Goal: Transaction & Acquisition: Purchase product/service

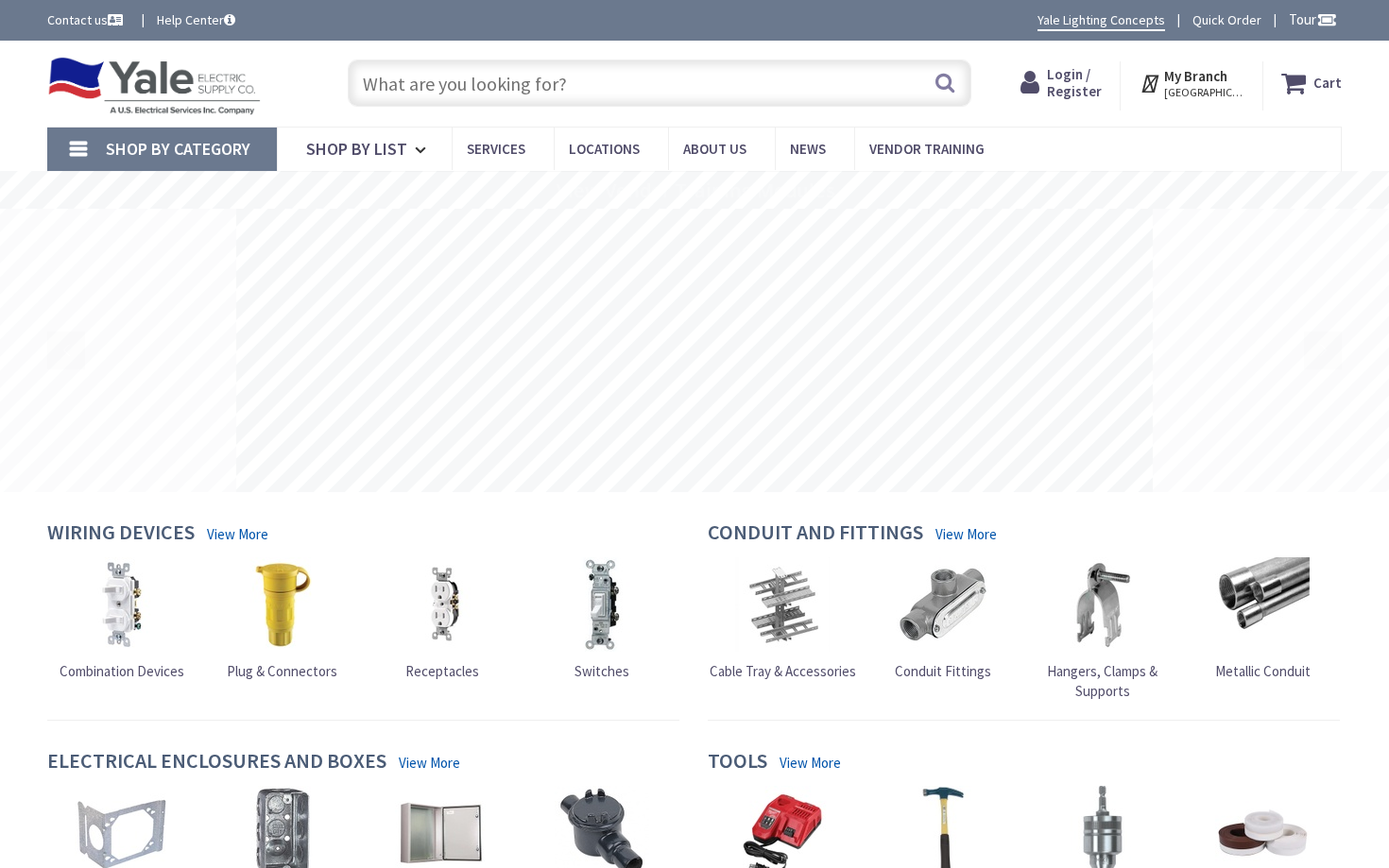
click at [1078, 75] on span "Login / Register" at bounding box center [1074, 83] width 55 height 35
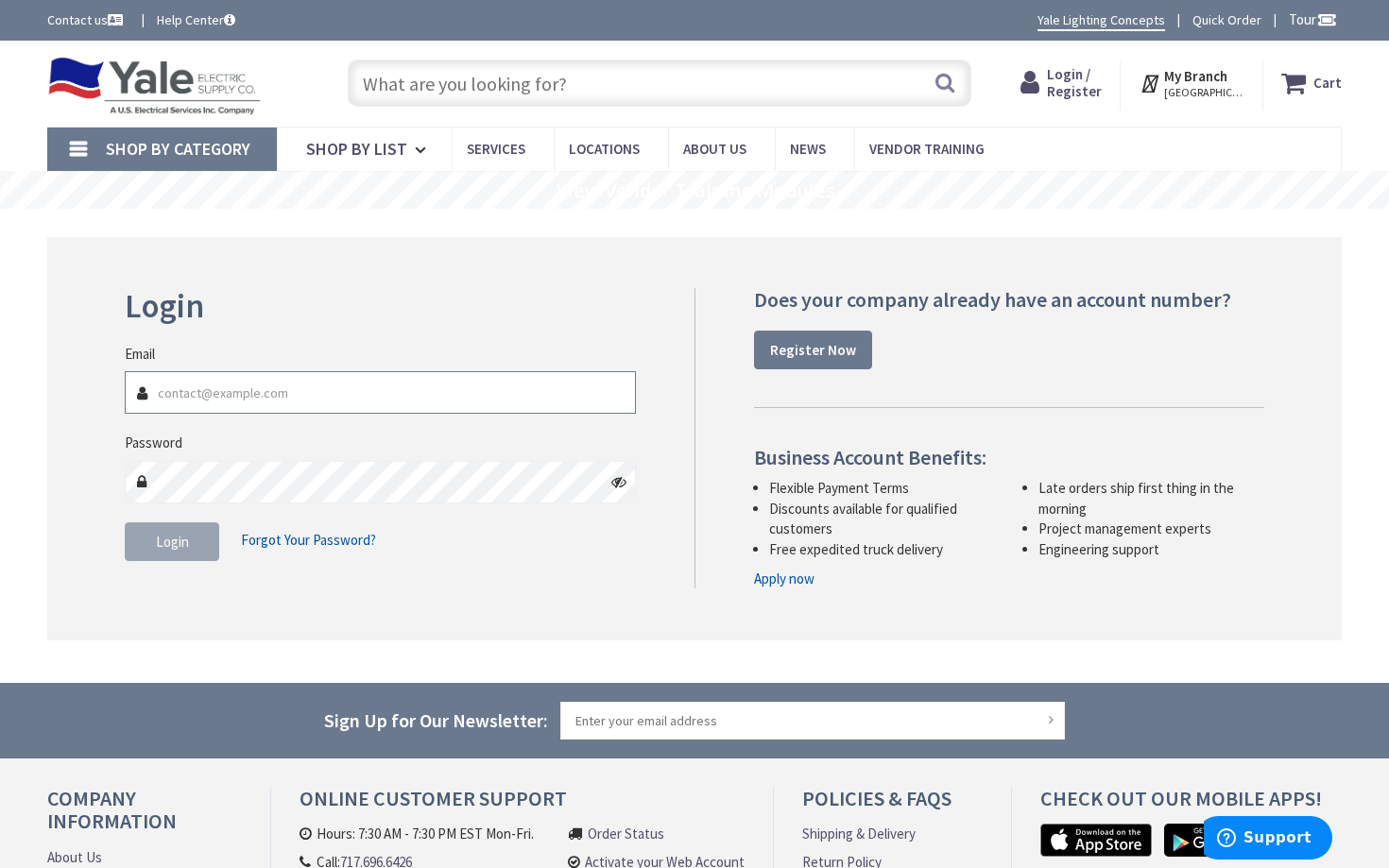
type input "PEOPLEIN05@YAHOO.COM"
click at [162, 546] on span "Login" at bounding box center [172, 541] width 33 height 18
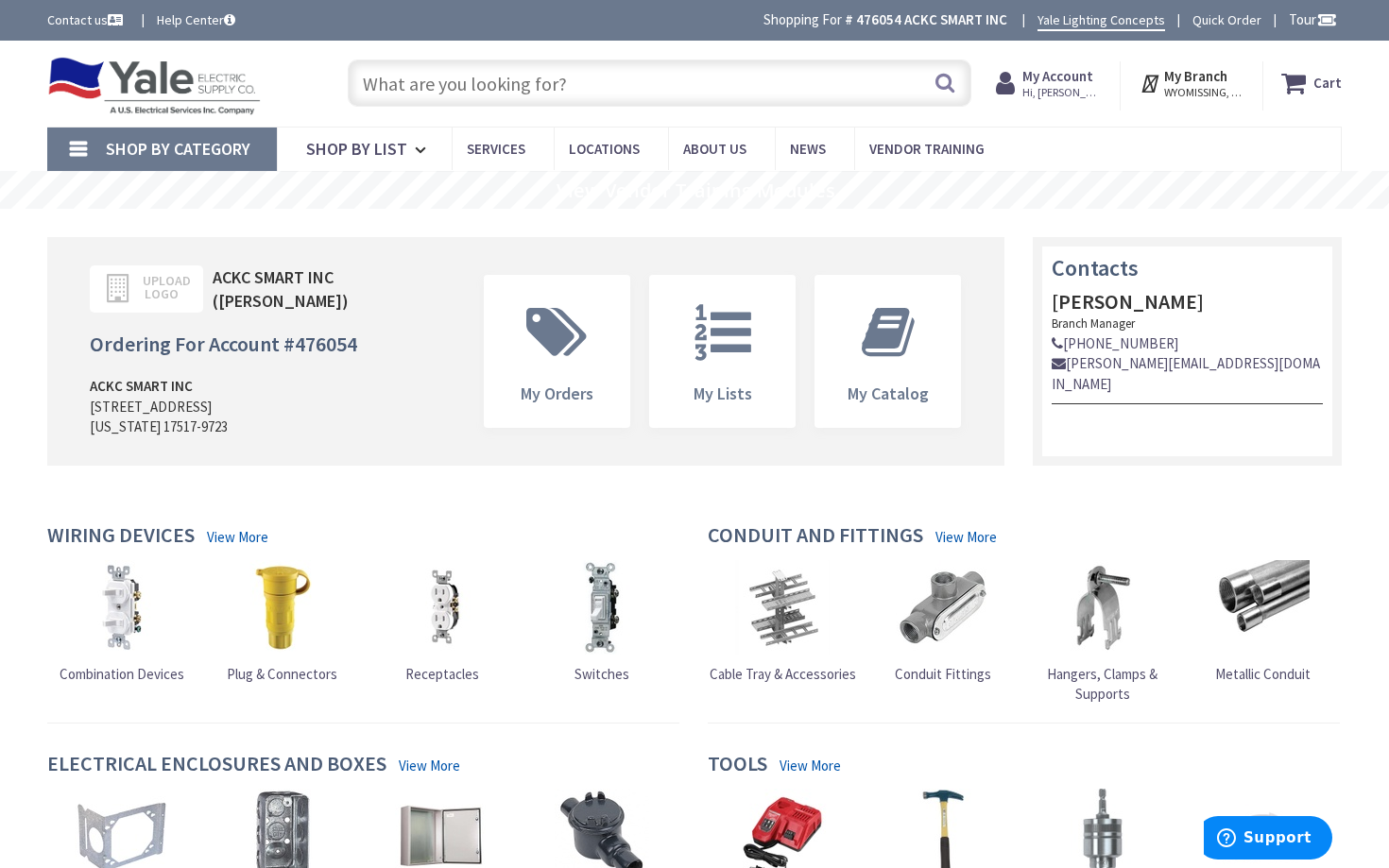
click at [446, 601] on img at bounding box center [442, 608] width 94 height 94
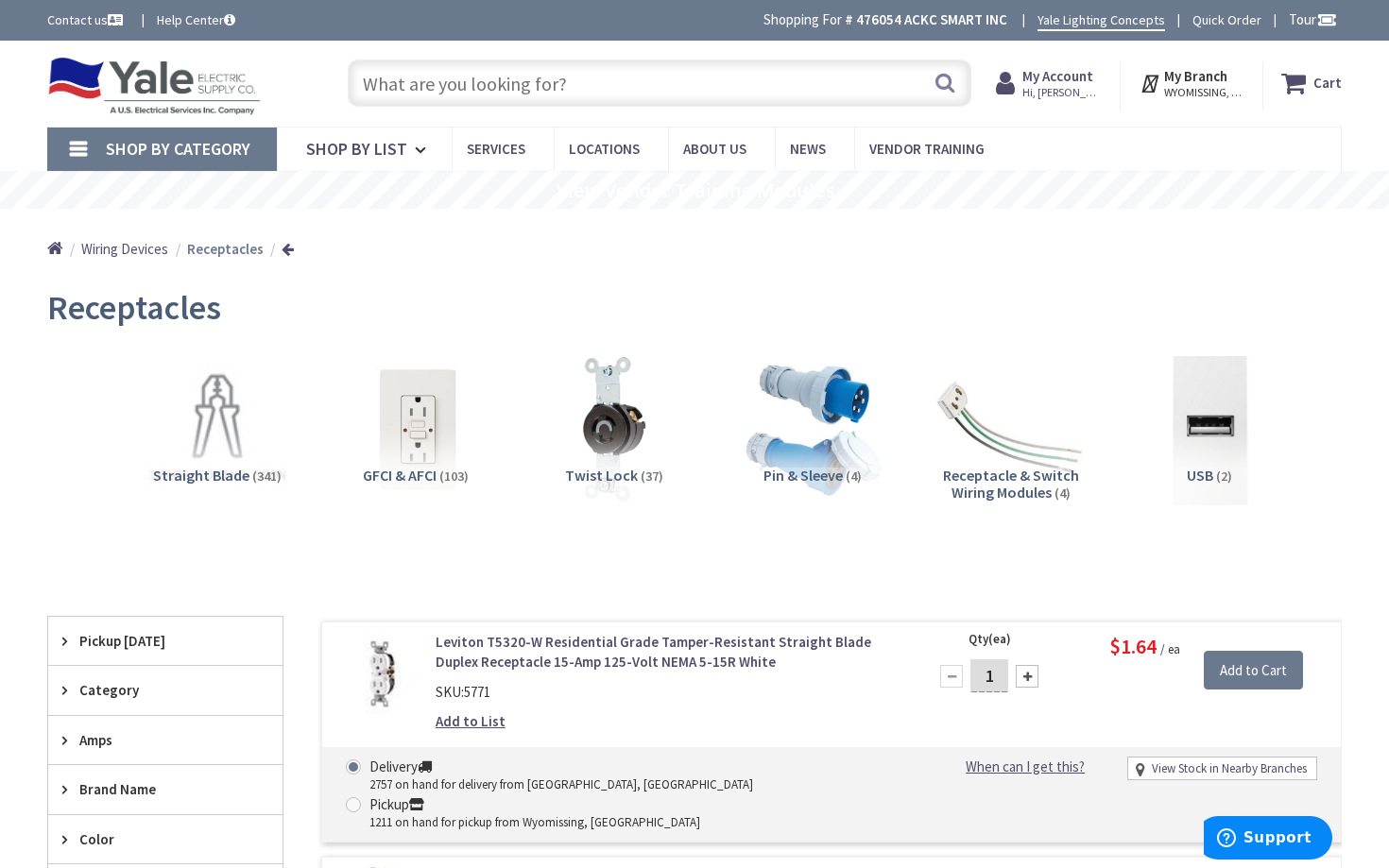
click at [513, 88] on input "text" at bounding box center [659, 83] width 624 height 47
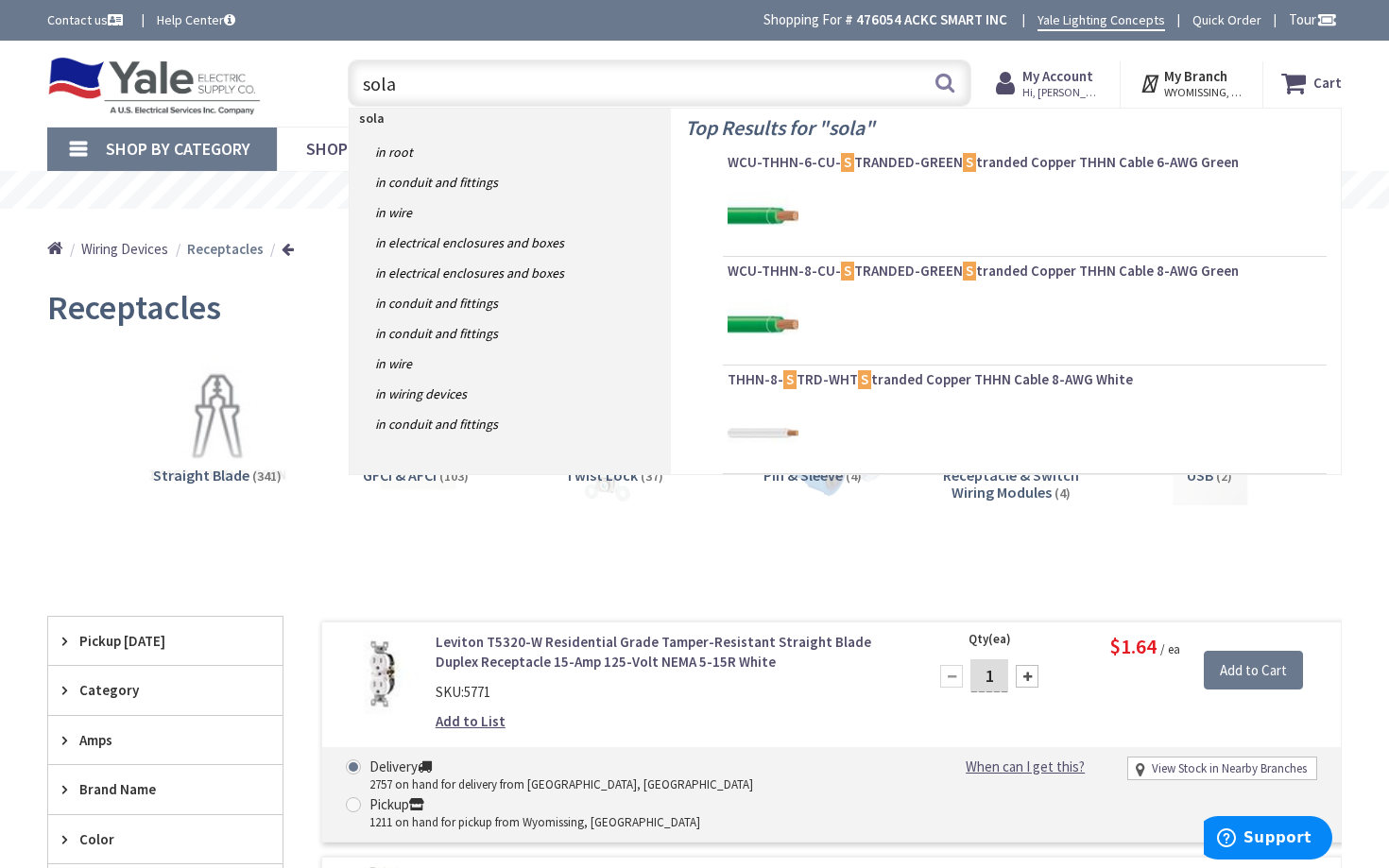
type input "solar"
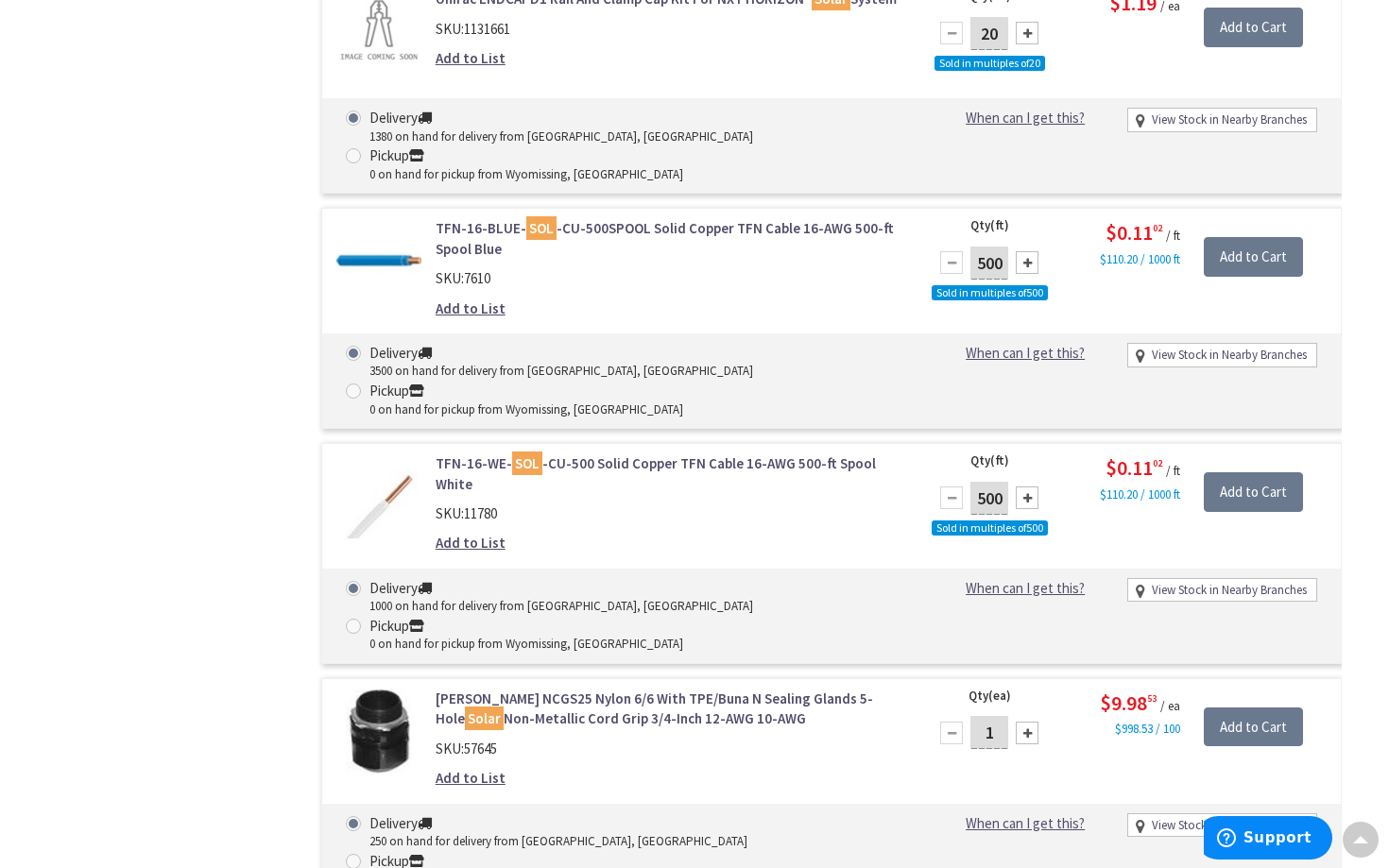
scroll to position [10903, 0]
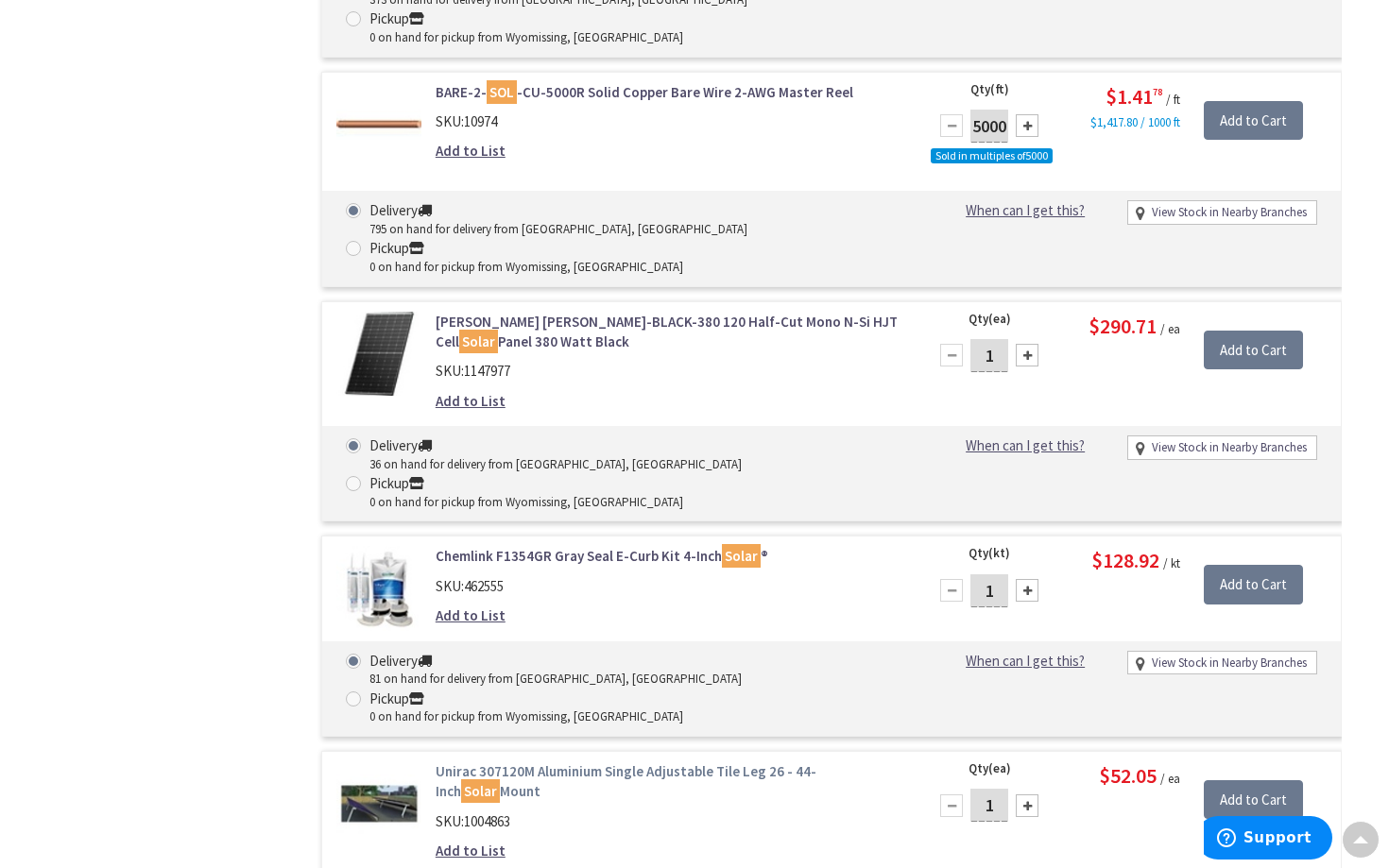
scroll to position [12673, 0]
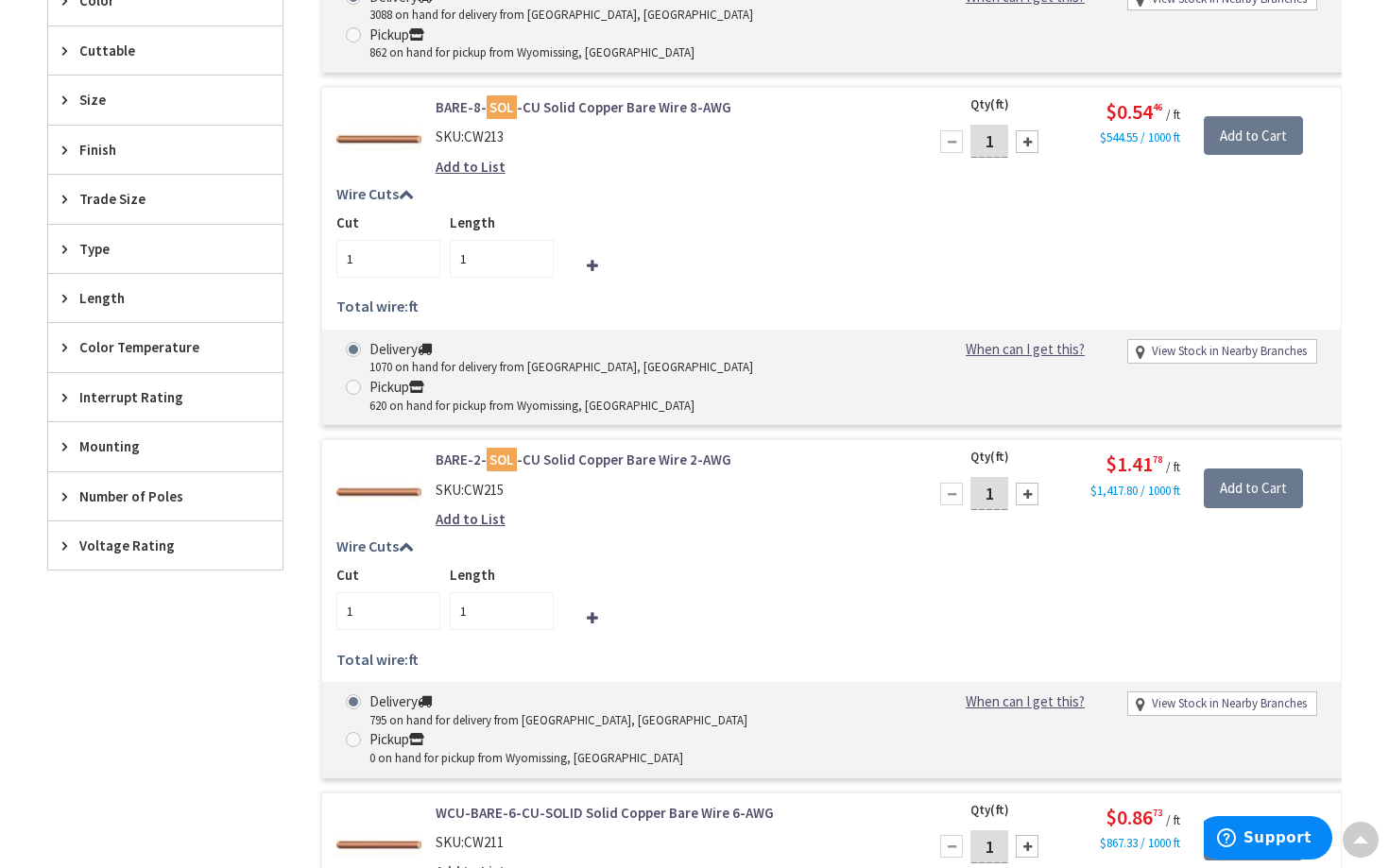
scroll to position [0, 0]
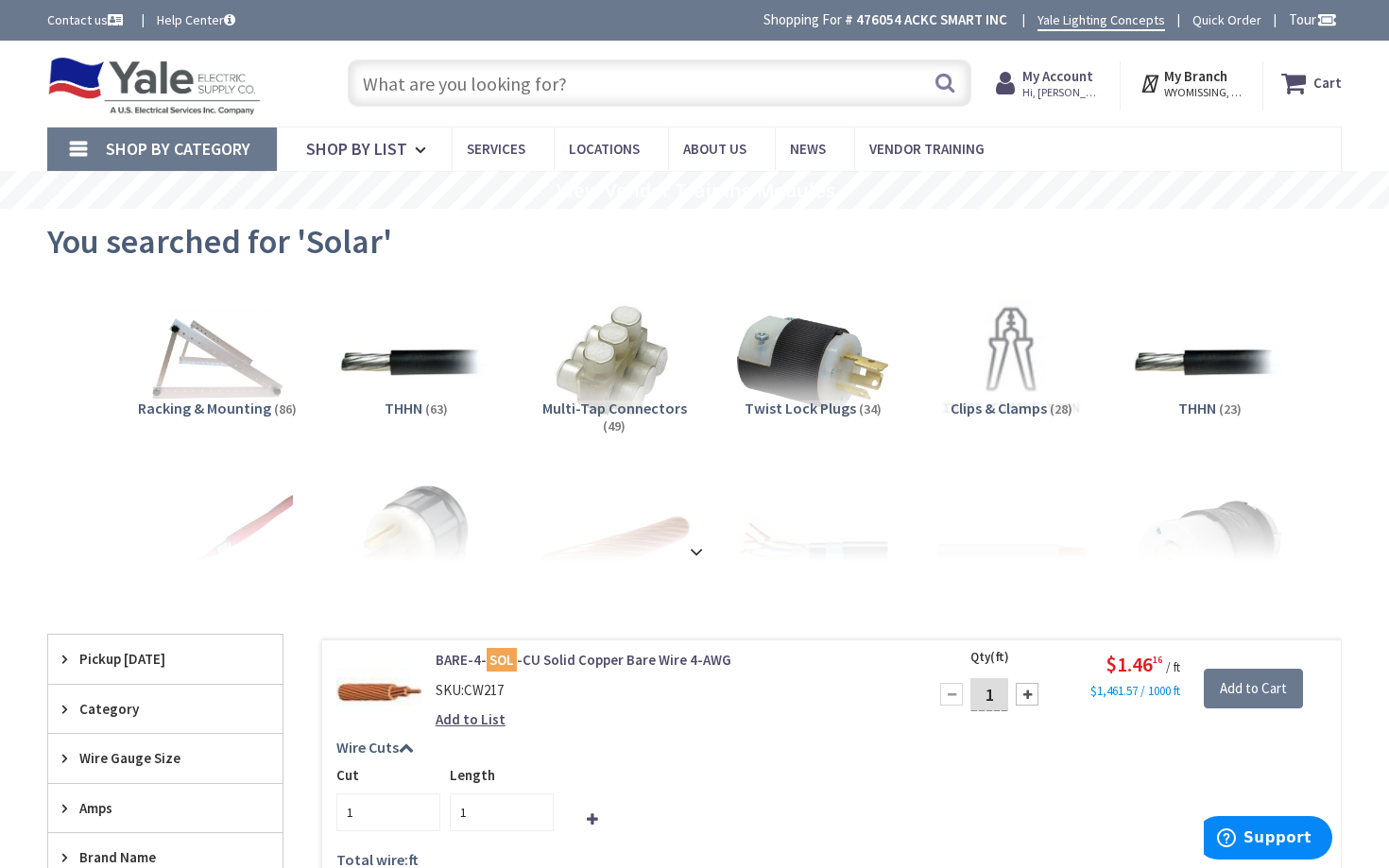
click at [562, 83] on input "text" at bounding box center [659, 83] width 624 height 47
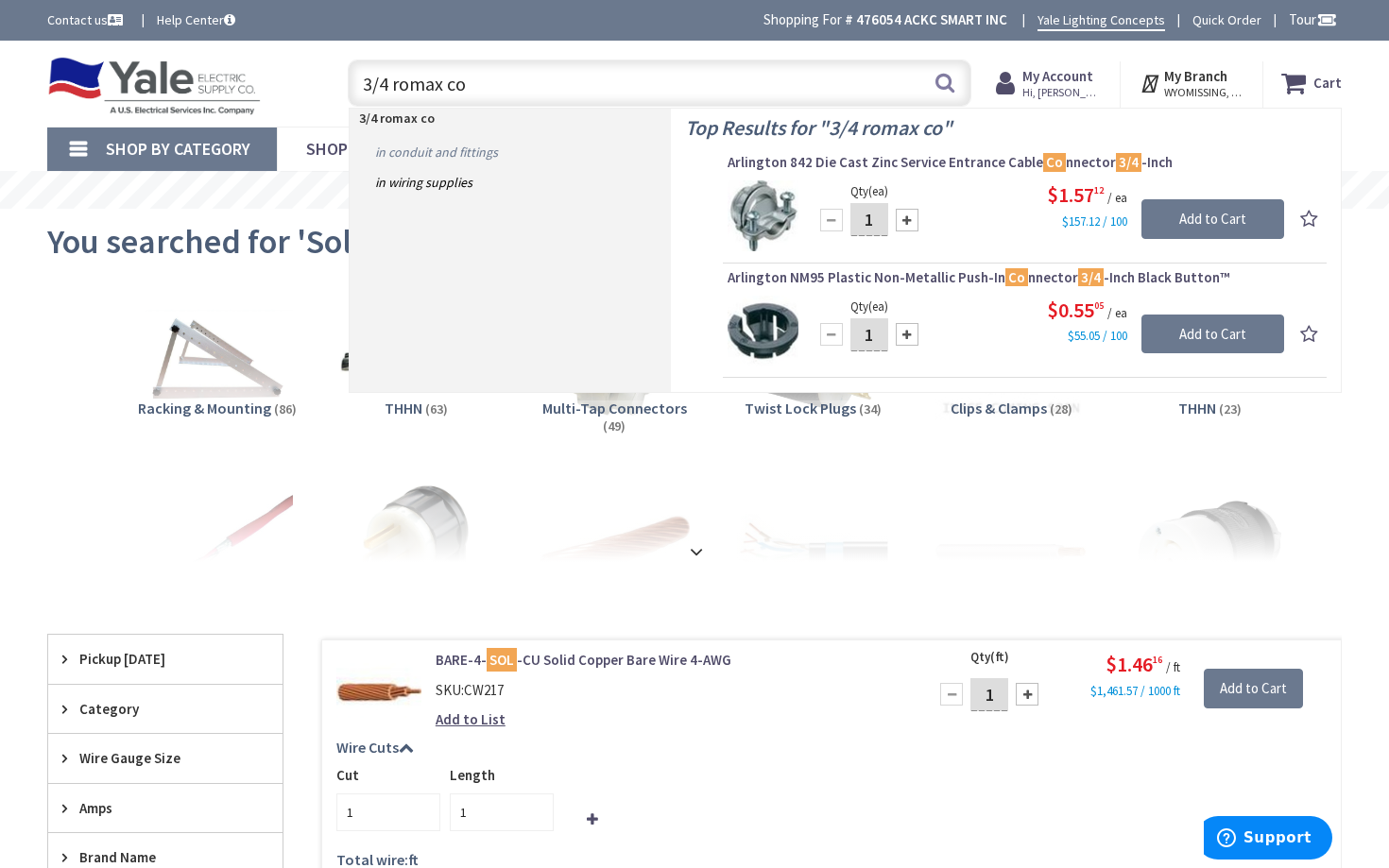
type input "3/4 romax co"
click at [494, 147] on link "in Conduit and Fittings" at bounding box center [510, 152] width 321 height 30
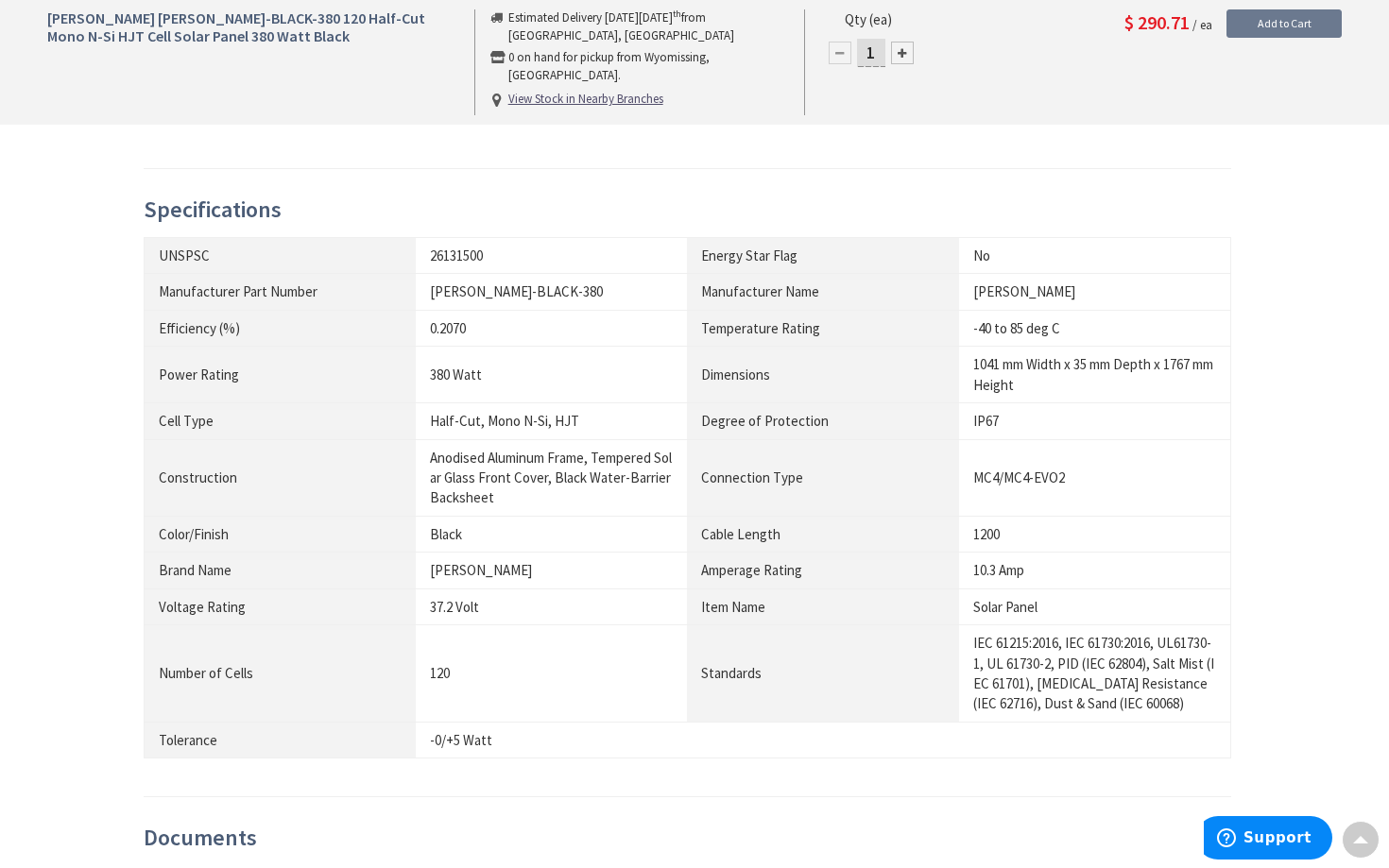
scroll to position [728, 0]
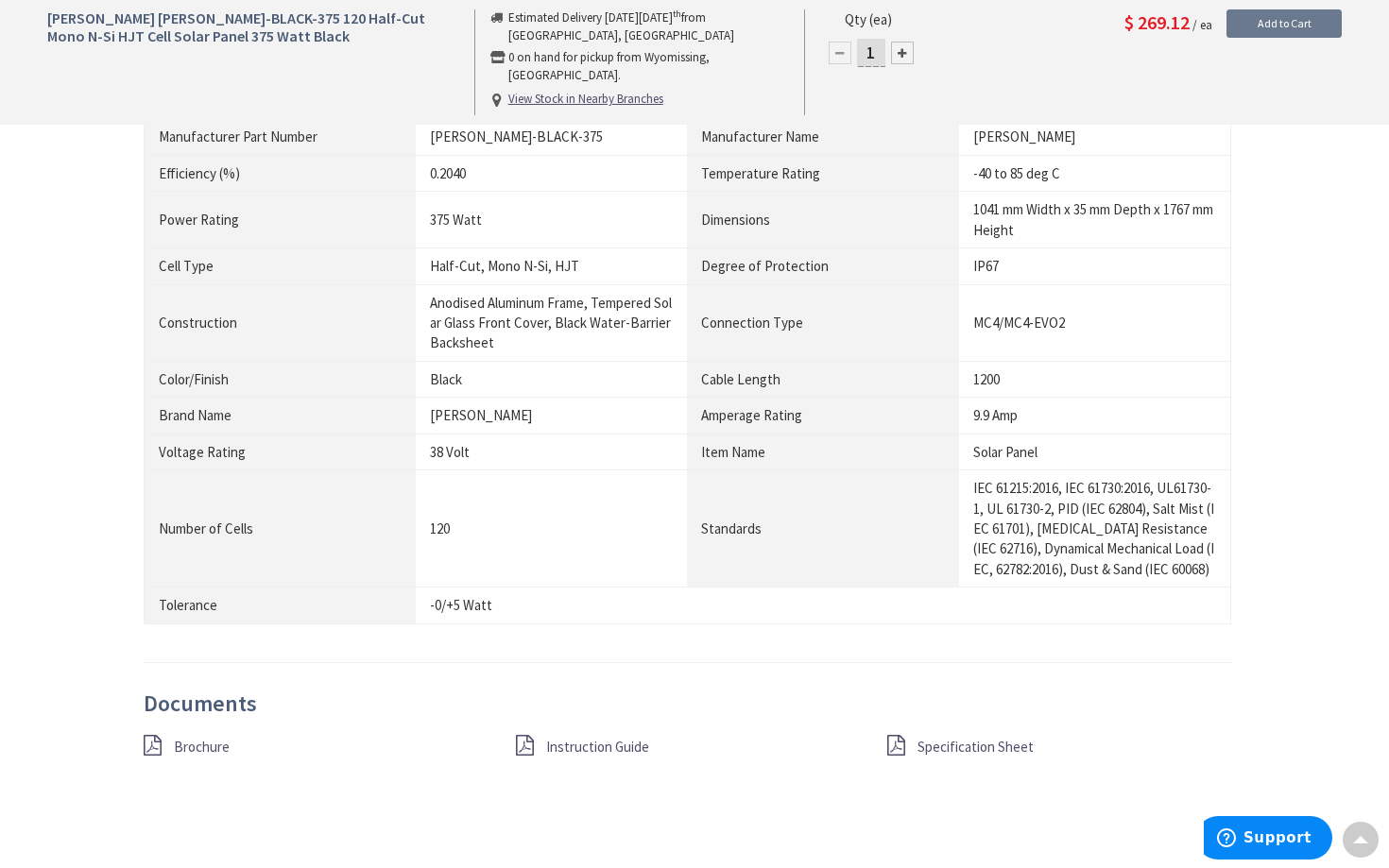
scroll to position [879, 0]
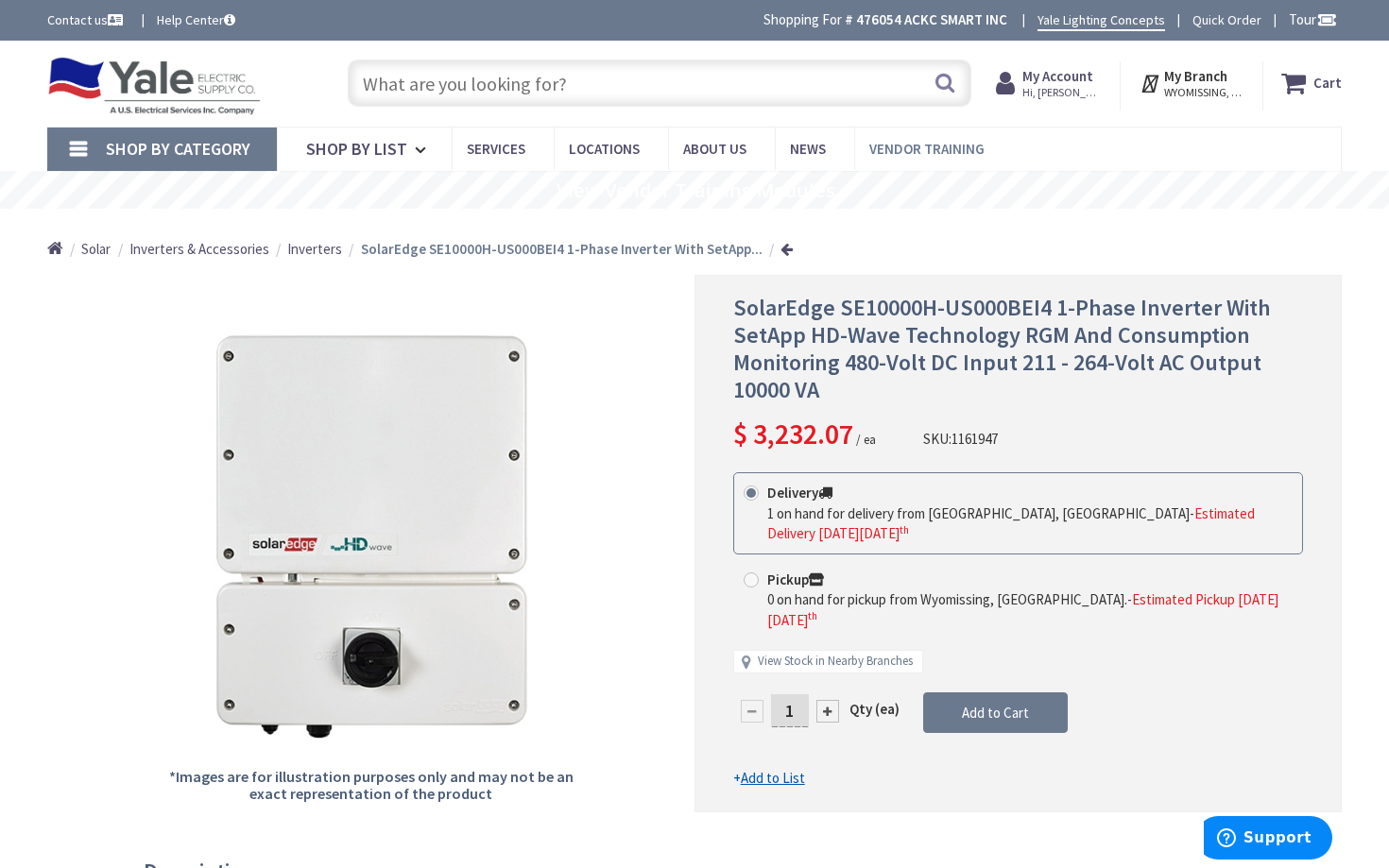
click at [916, 149] on span "Vendor Training" at bounding box center [927, 148] width 115 height 18
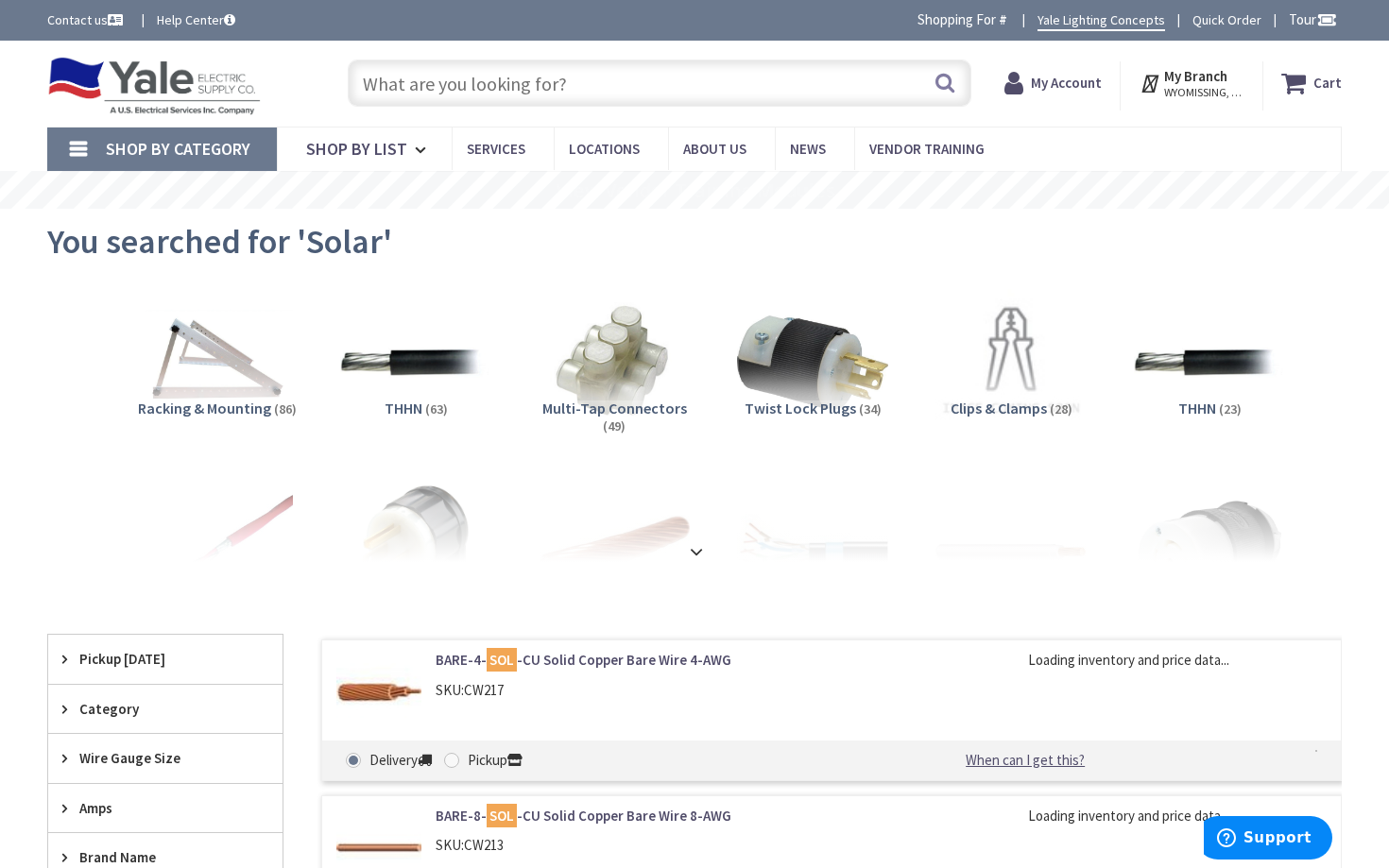
click at [568, 89] on input "text" at bounding box center [659, 83] width 624 height 47
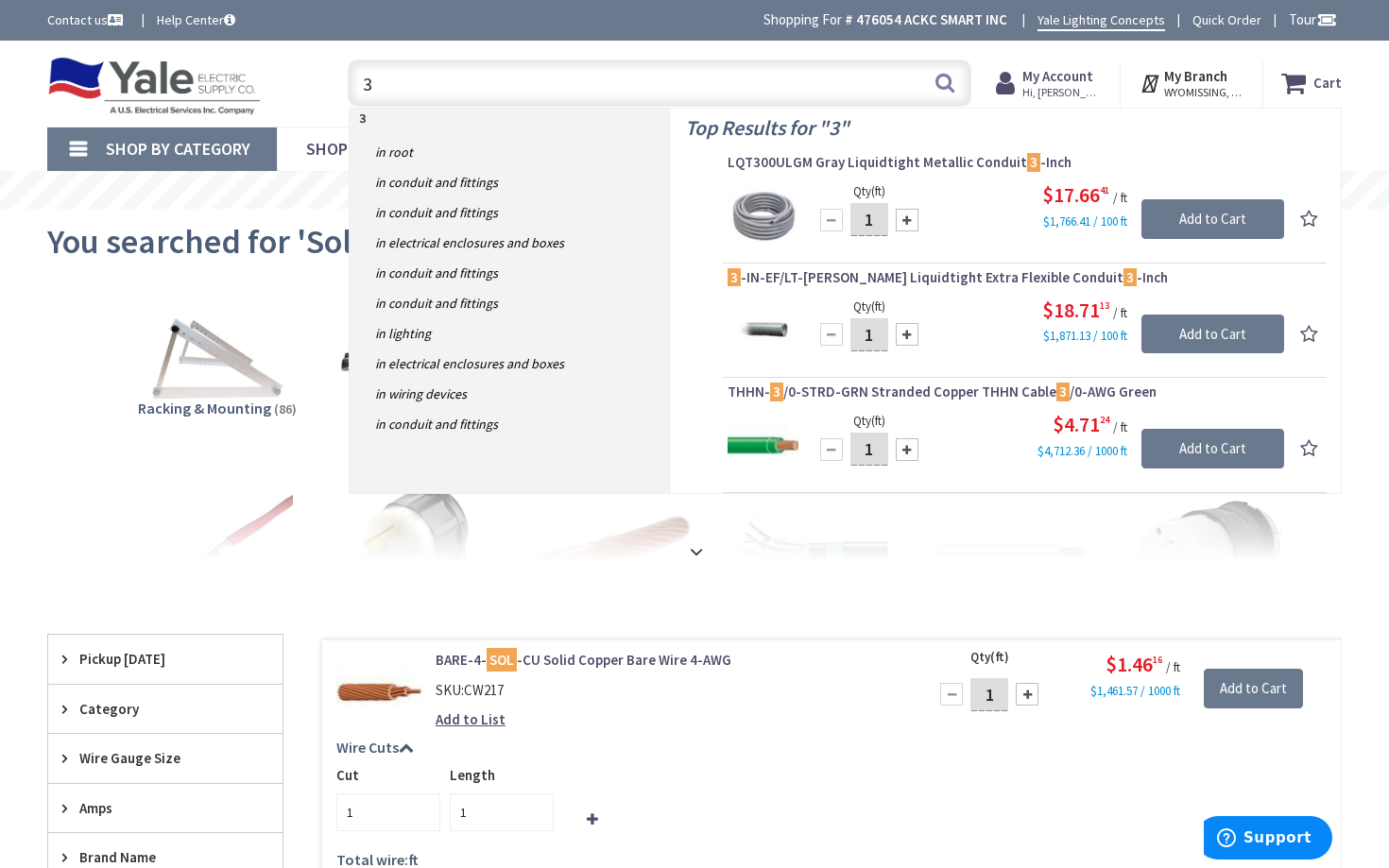
paste input "/4 Inch Romex/NM Non-Watertight Connector"
type input "3/4 Inch Romex/NM Non-Watertight Connector"
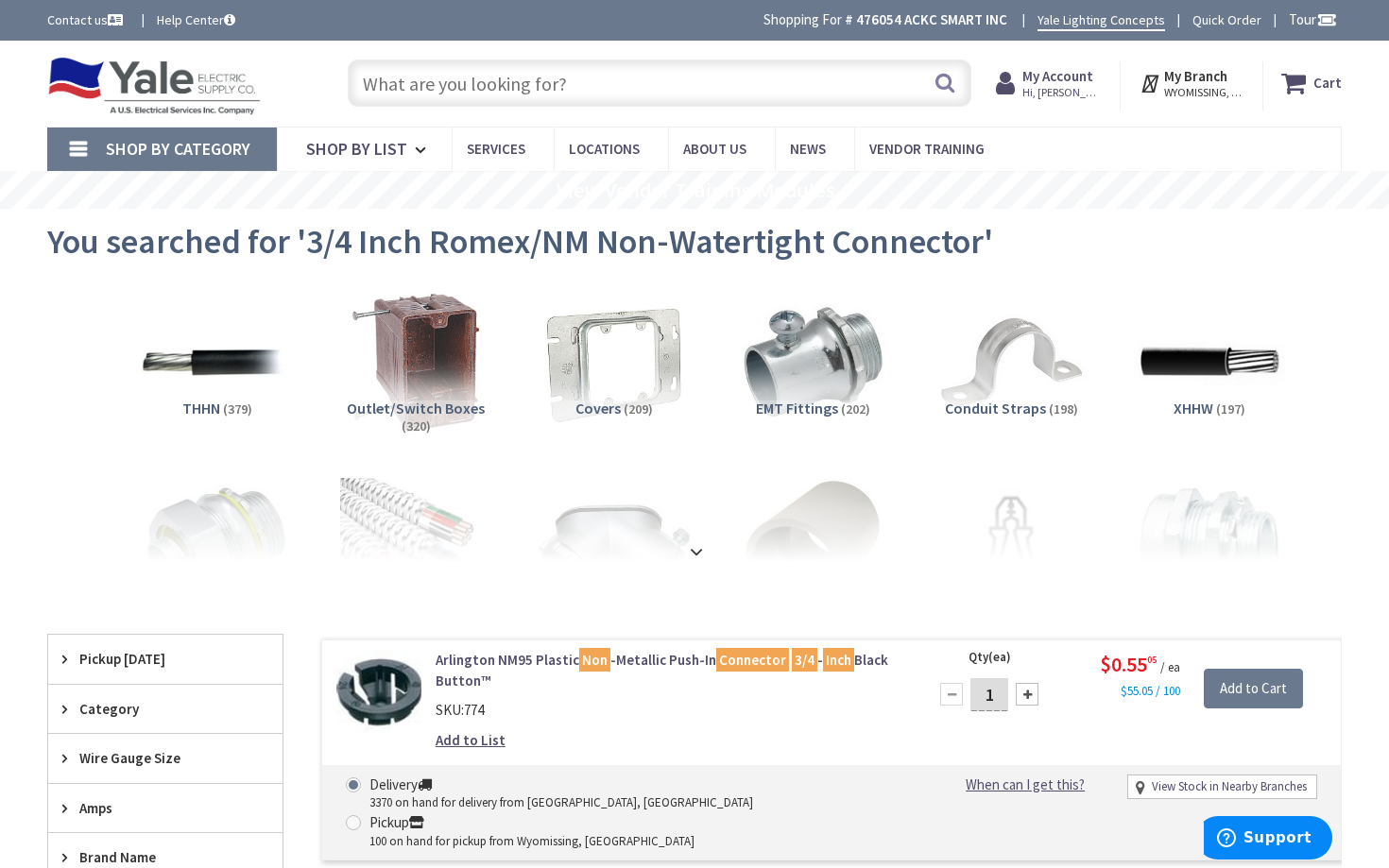
click at [467, 69] on input "text" at bounding box center [659, 83] width 624 height 47
type input "1"
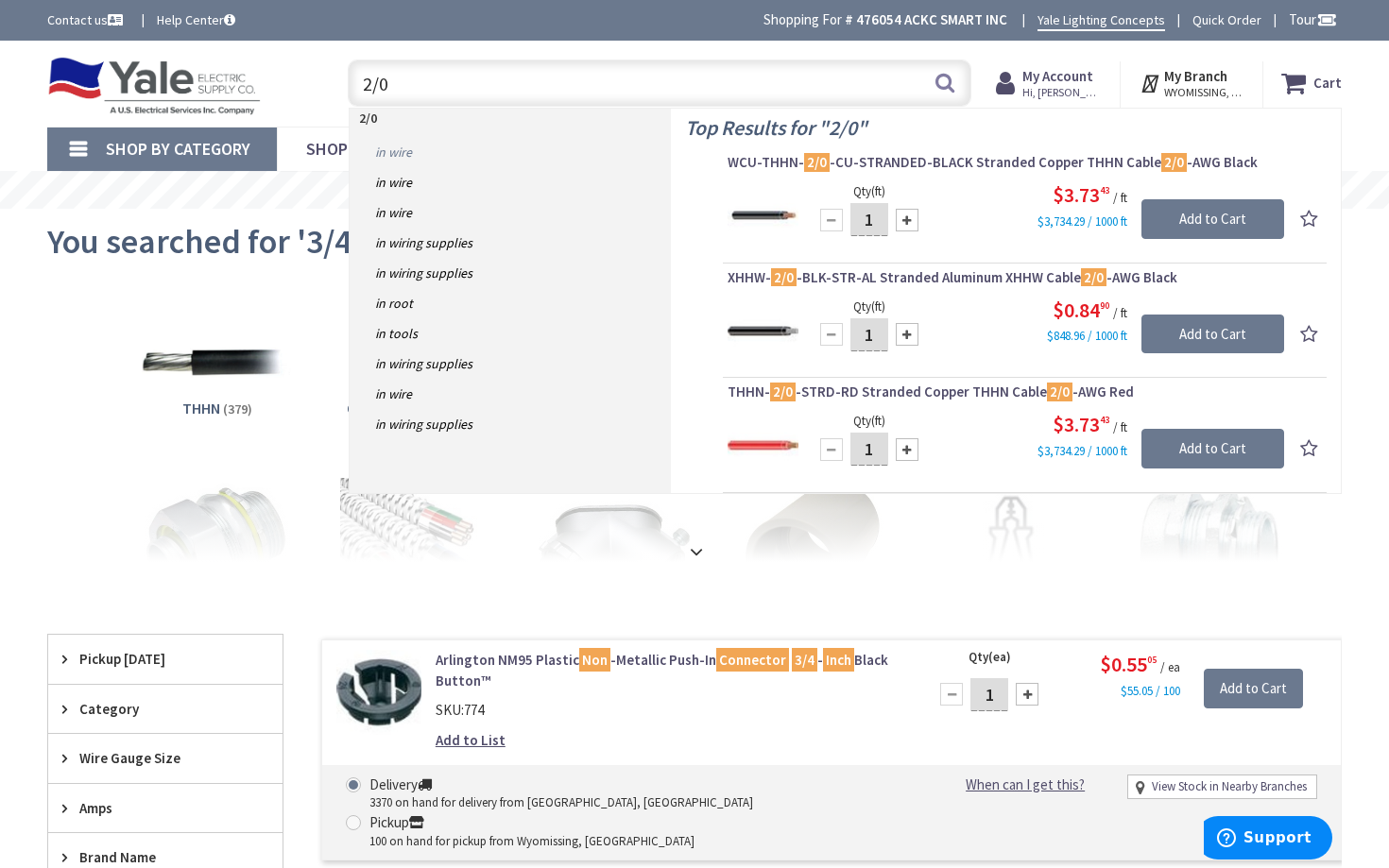
type input "2/0"
click at [409, 150] on link "in Wire" at bounding box center [510, 152] width 321 height 30
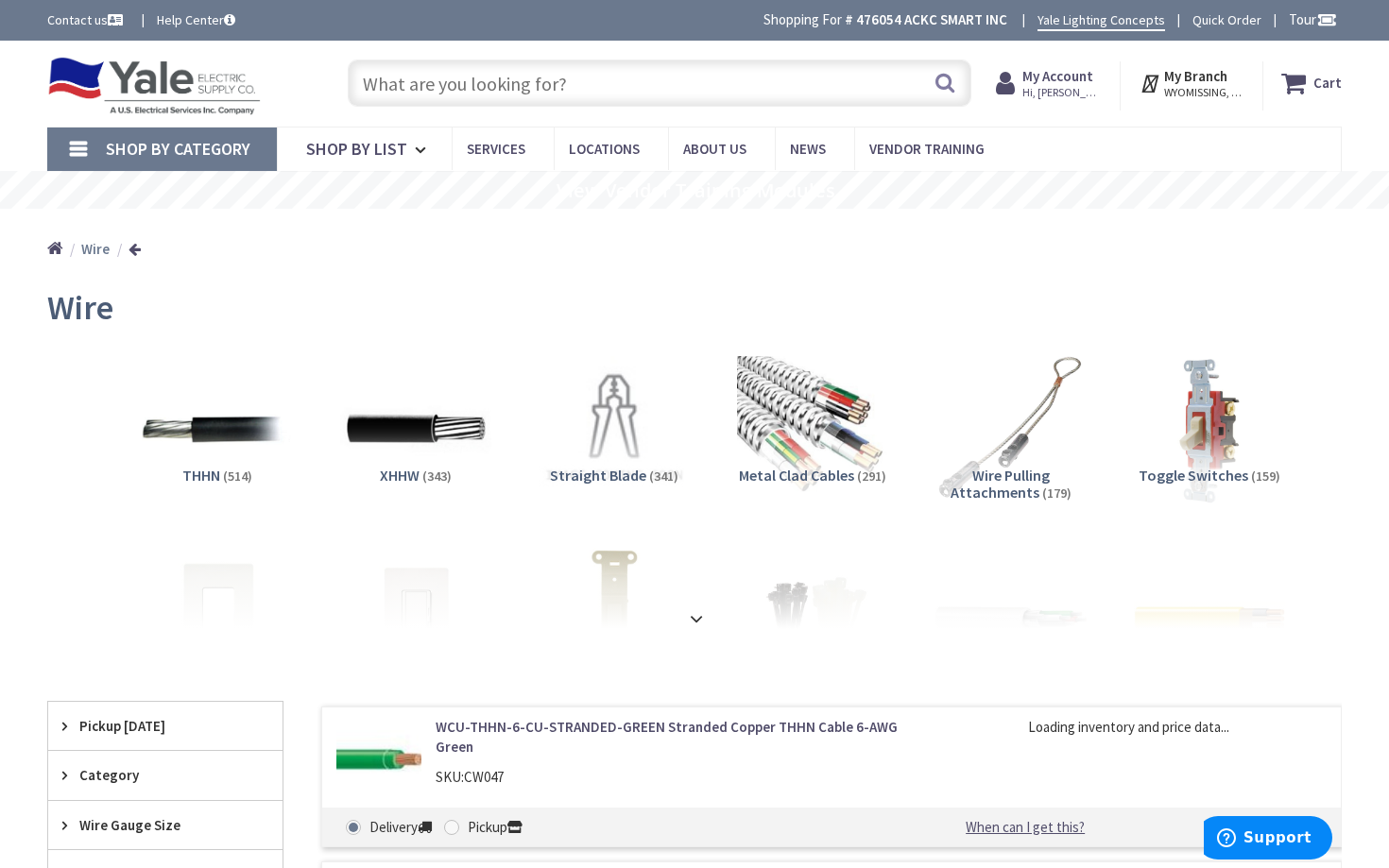
click at [506, 62] on input "text" at bounding box center [659, 83] width 624 height 47
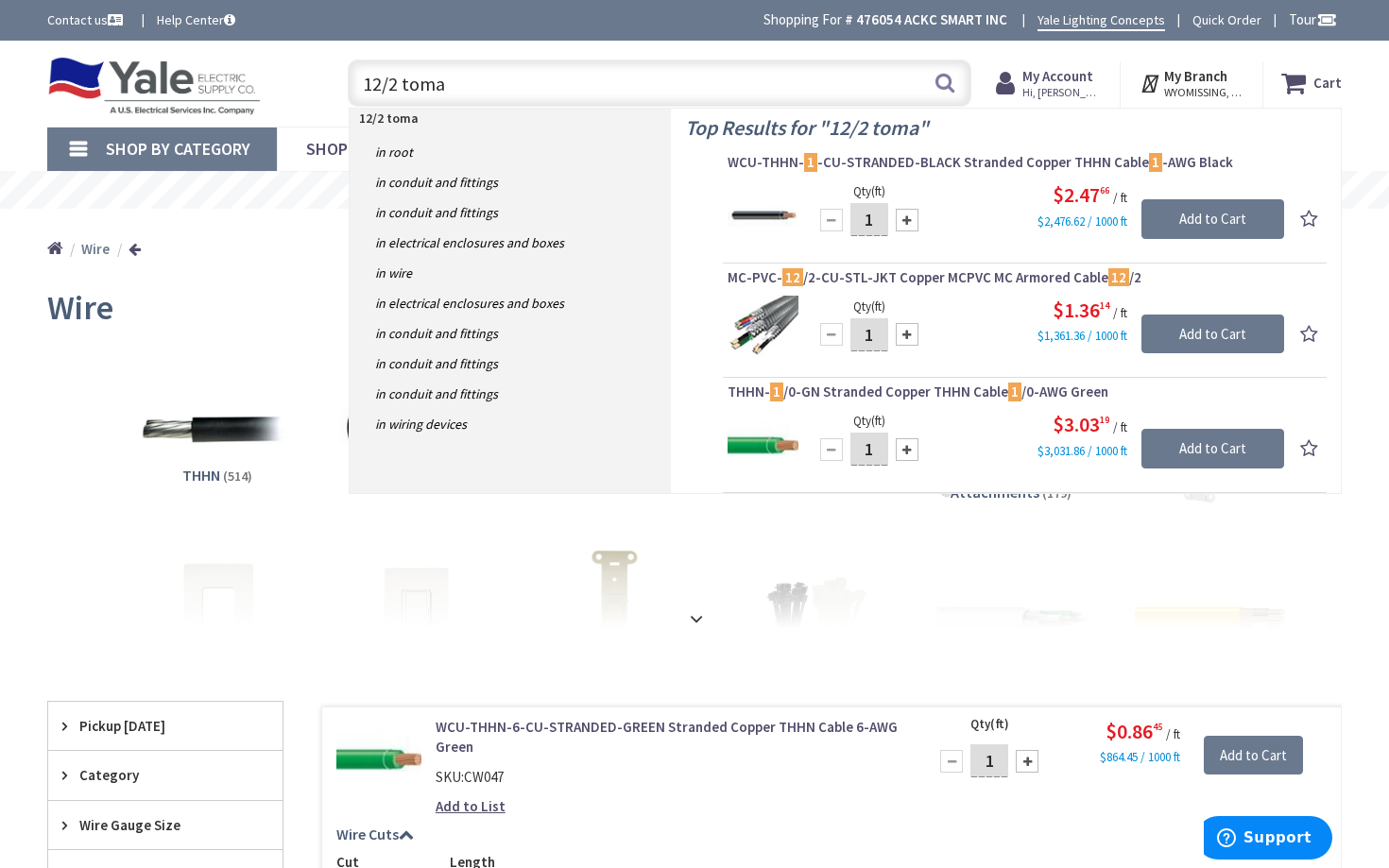
type input "12/2 tomax"
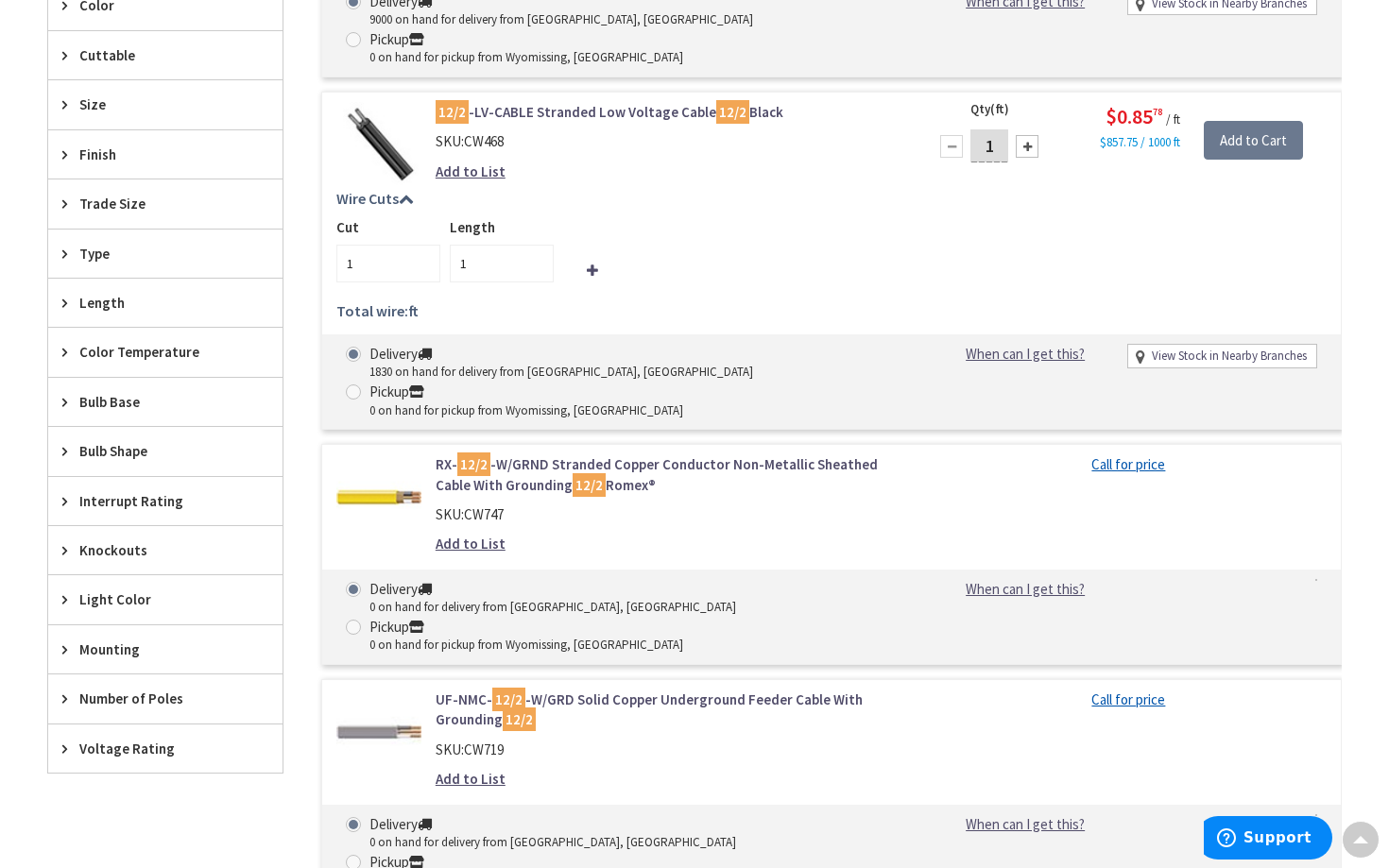
scroll to position [905, 0]
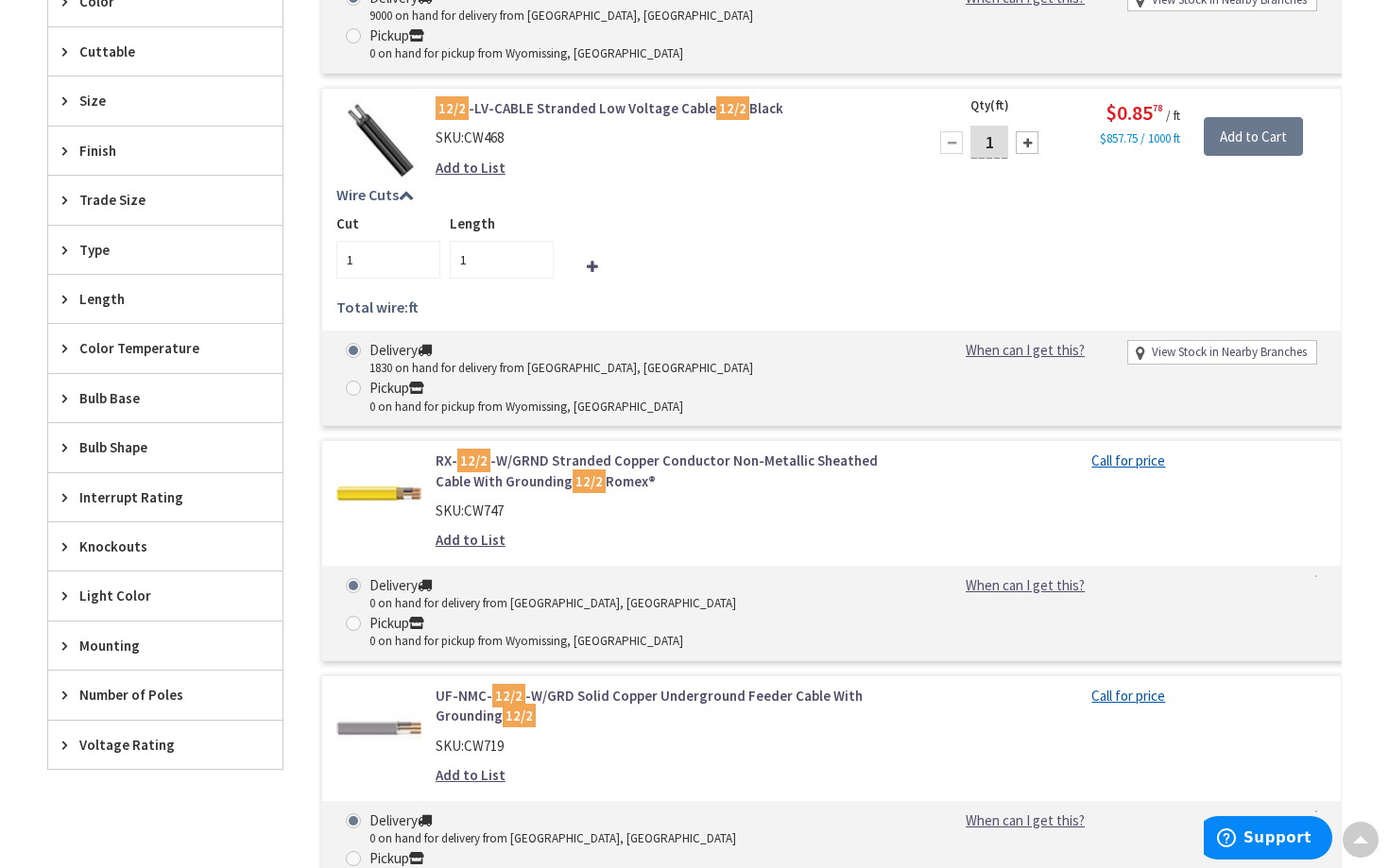
click at [646, 451] on link "RX- 12/2 -W/GRND Stranded Copper Conductor Non-Metallic Sheathed Cable With Gro…" at bounding box center [669, 471] width 467 height 40
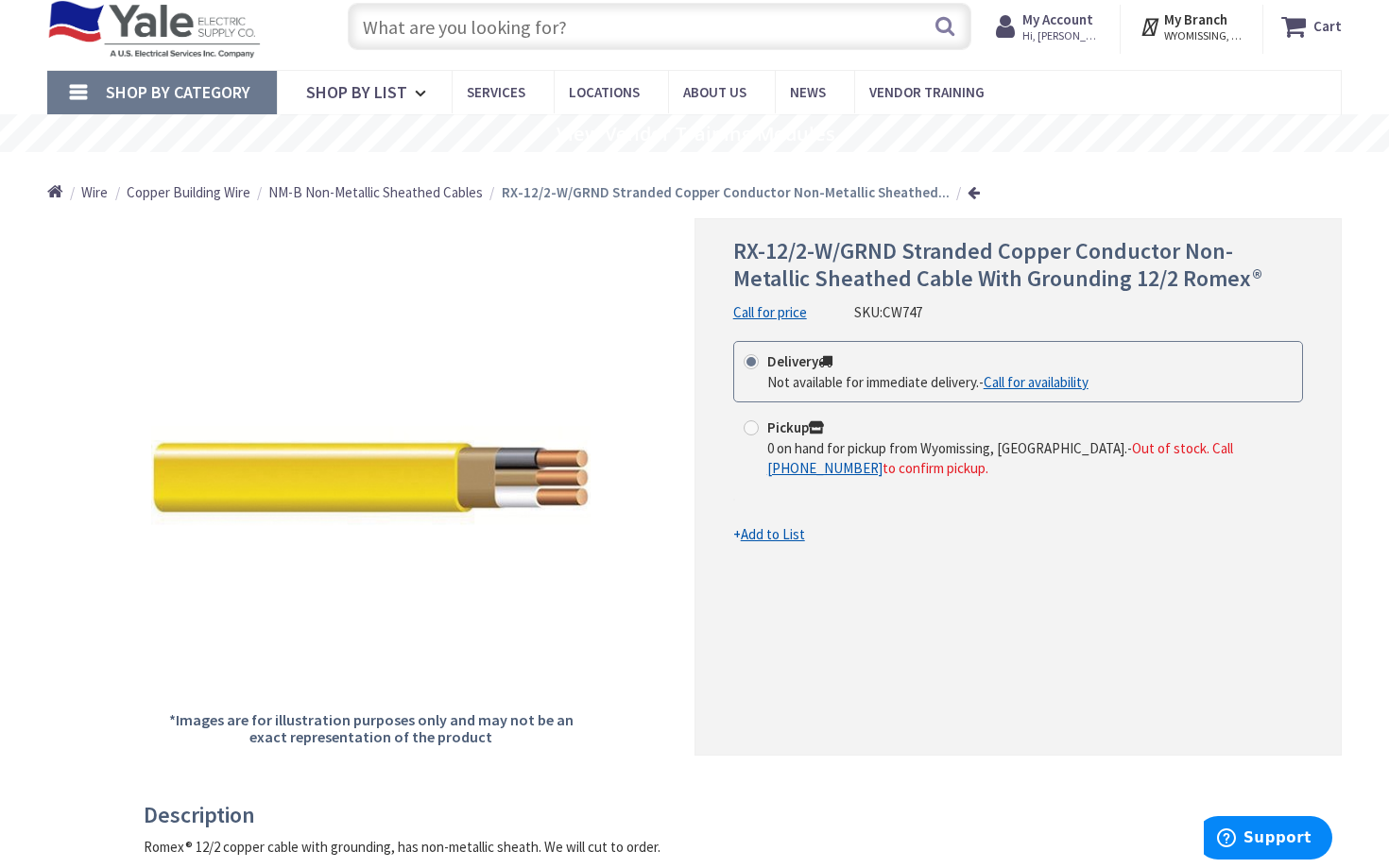
scroll to position [62, 0]
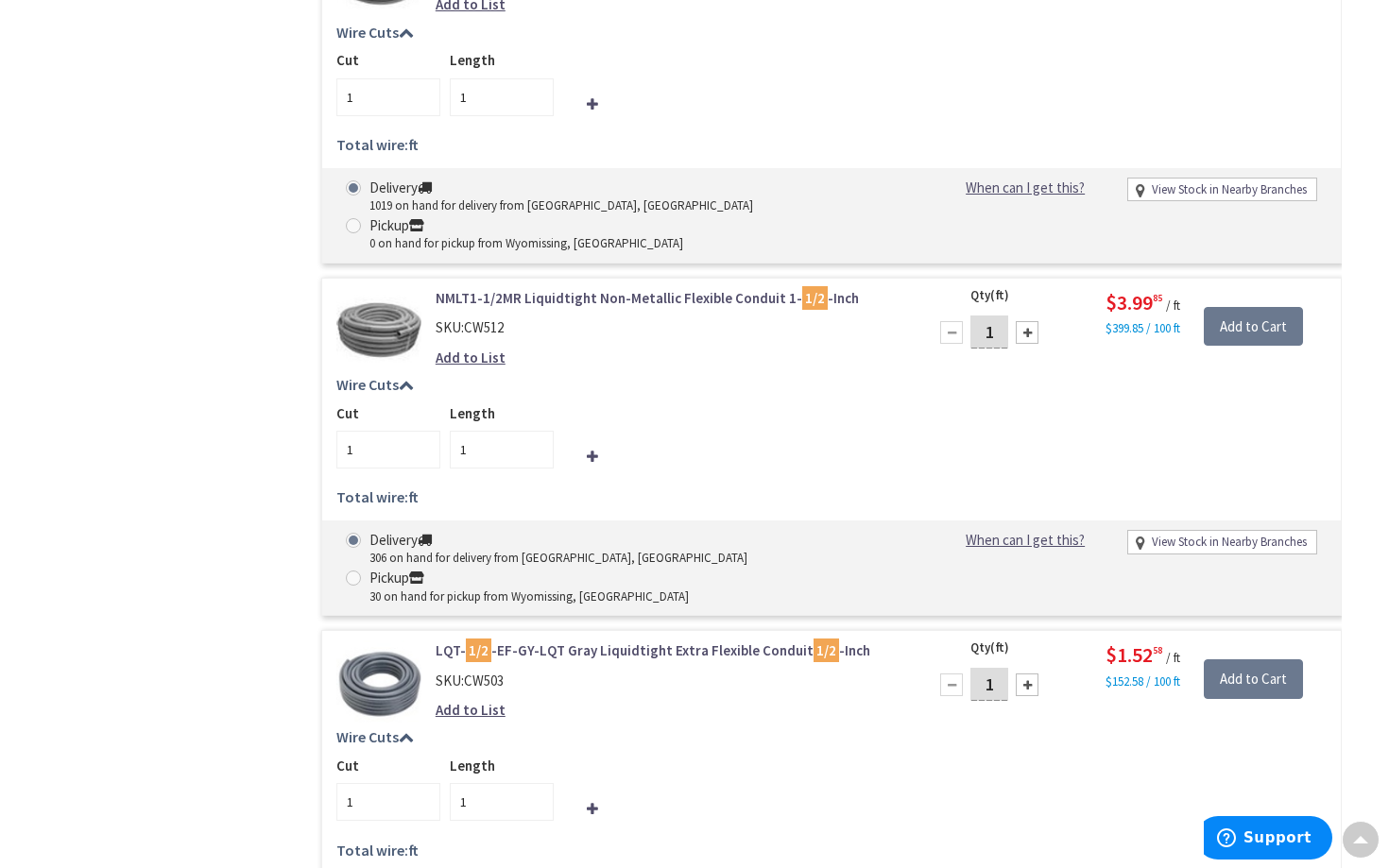
scroll to position [2363, 0]
click at [583, 638] on link "LQT- 1/2 -EF-GY-LQT Gray Liquidtight Extra Flexible Conduit 1/2 -Inch" at bounding box center [669, 648] width 467 height 20
